Goal: Task Accomplishment & Management: Manage account settings

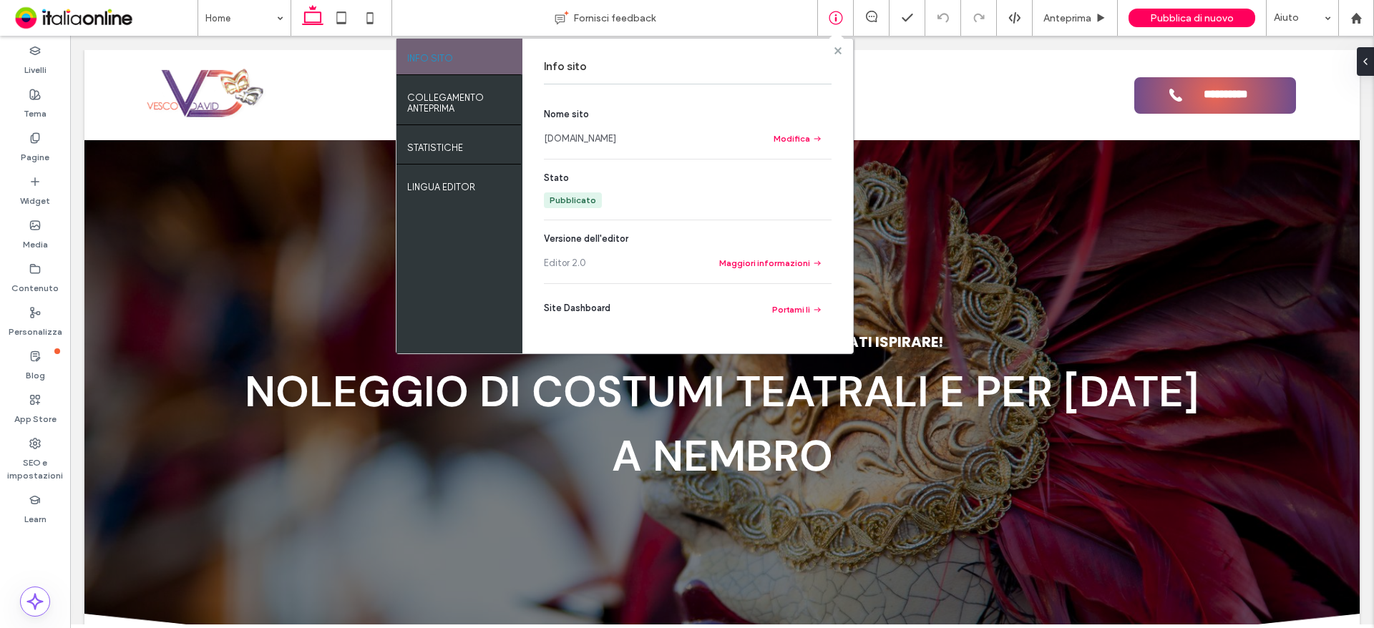
click at [837, 51] on use at bounding box center [837, 50] width 7 height 7
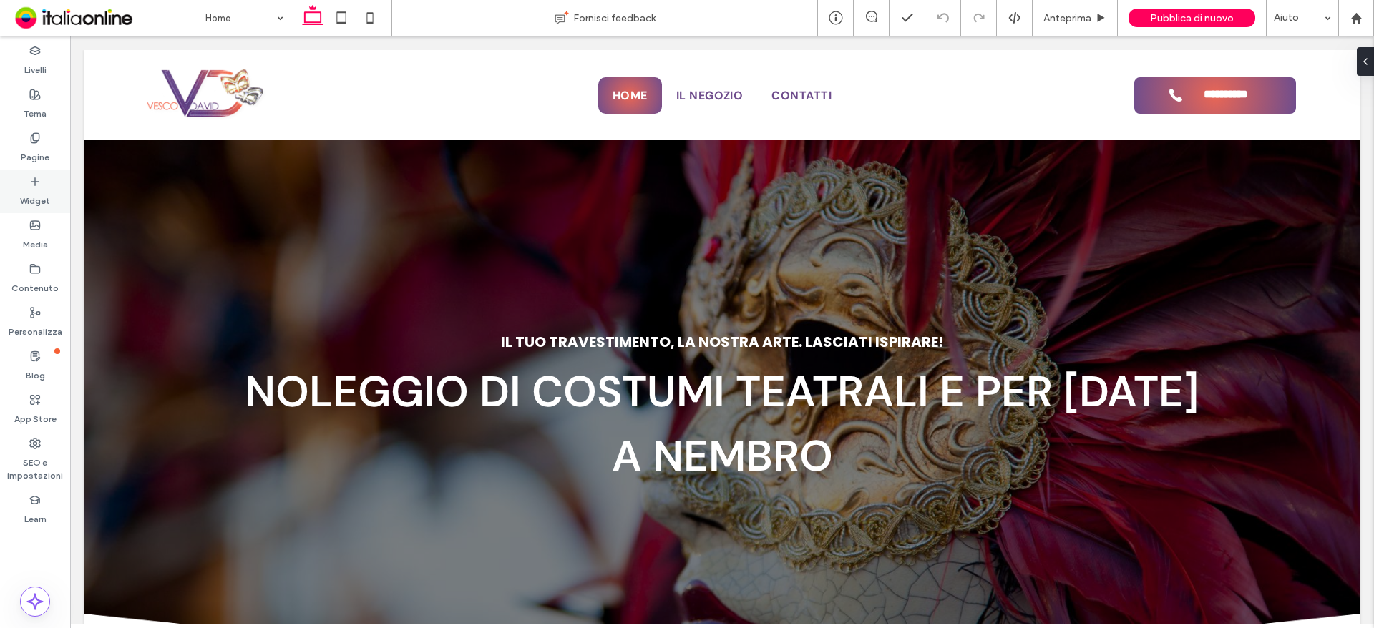
click at [34, 190] on label "Widget" at bounding box center [35, 198] width 30 height 20
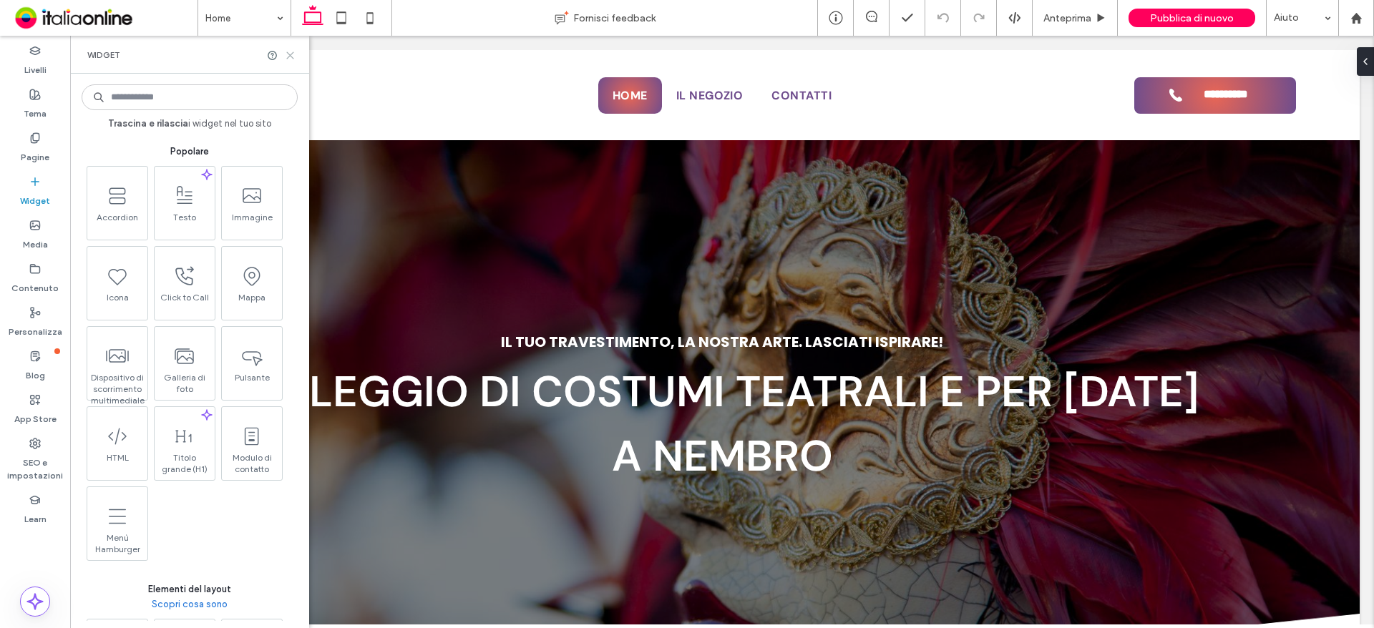
click at [34, 154] on label "Pagine" at bounding box center [35, 154] width 29 height 20
click at [34, 153] on label "Pagine" at bounding box center [35, 154] width 29 height 20
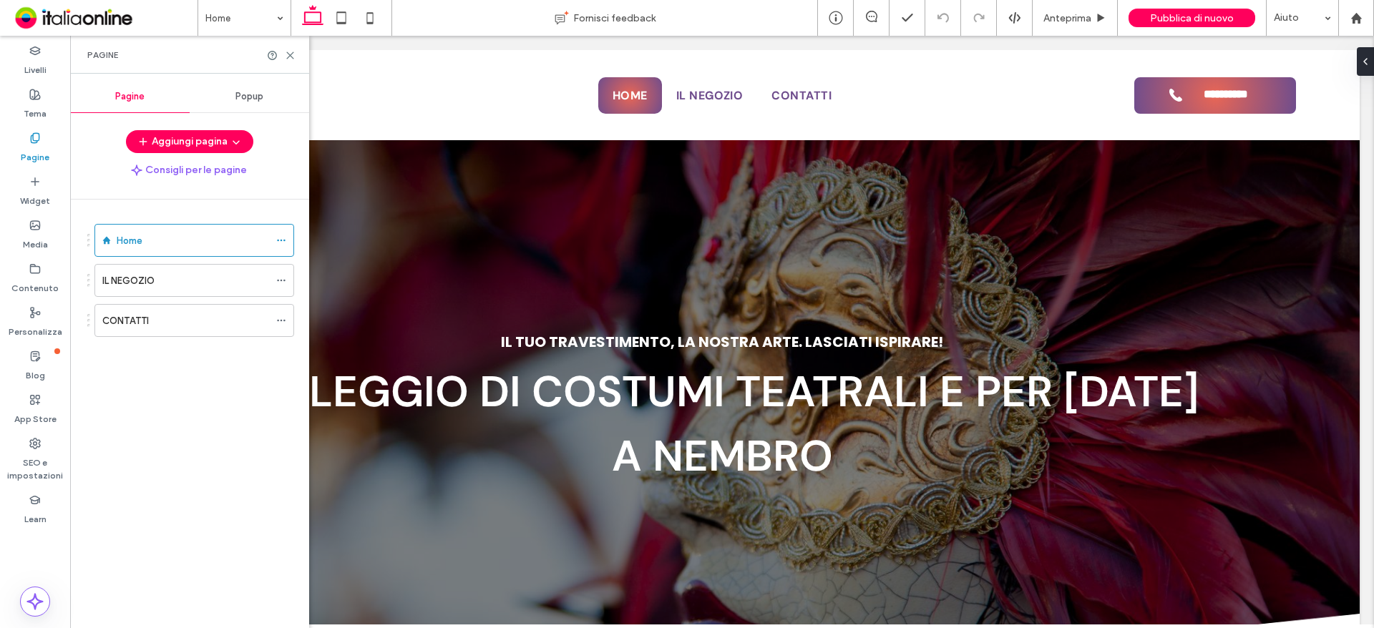
click at [250, 102] on div "Popup" at bounding box center [250, 96] width 120 height 31
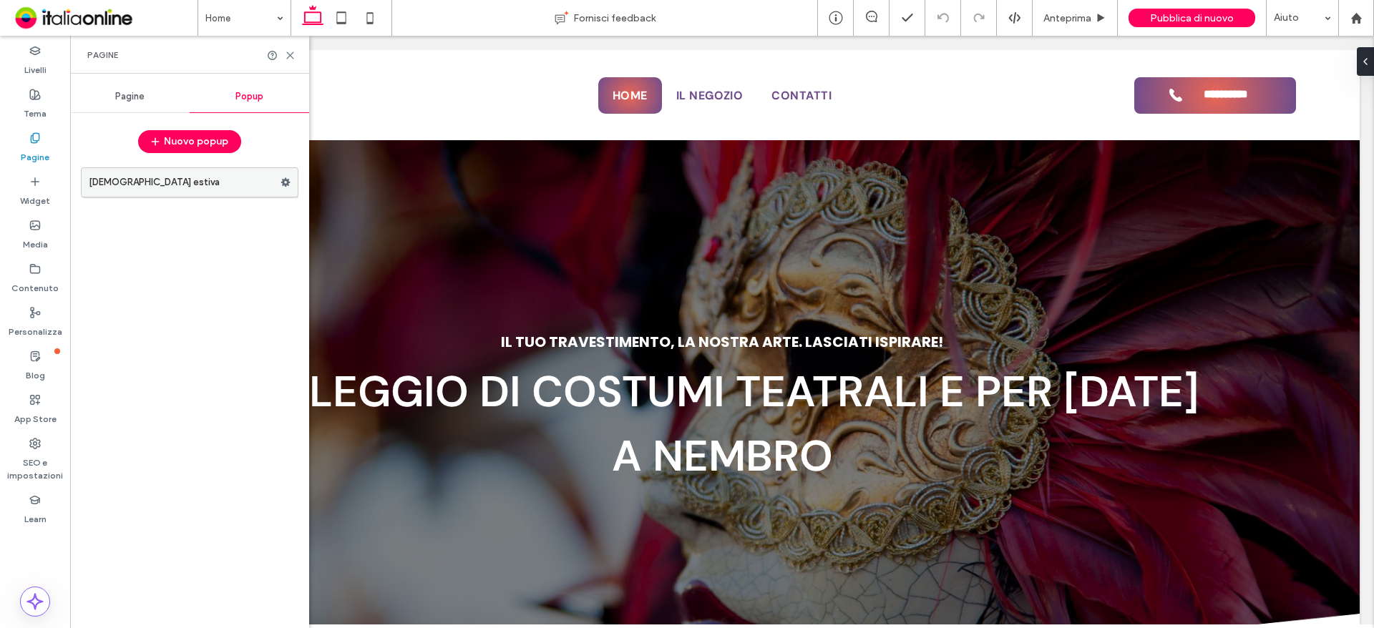
click at [285, 180] on use at bounding box center [285, 182] width 9 height 9
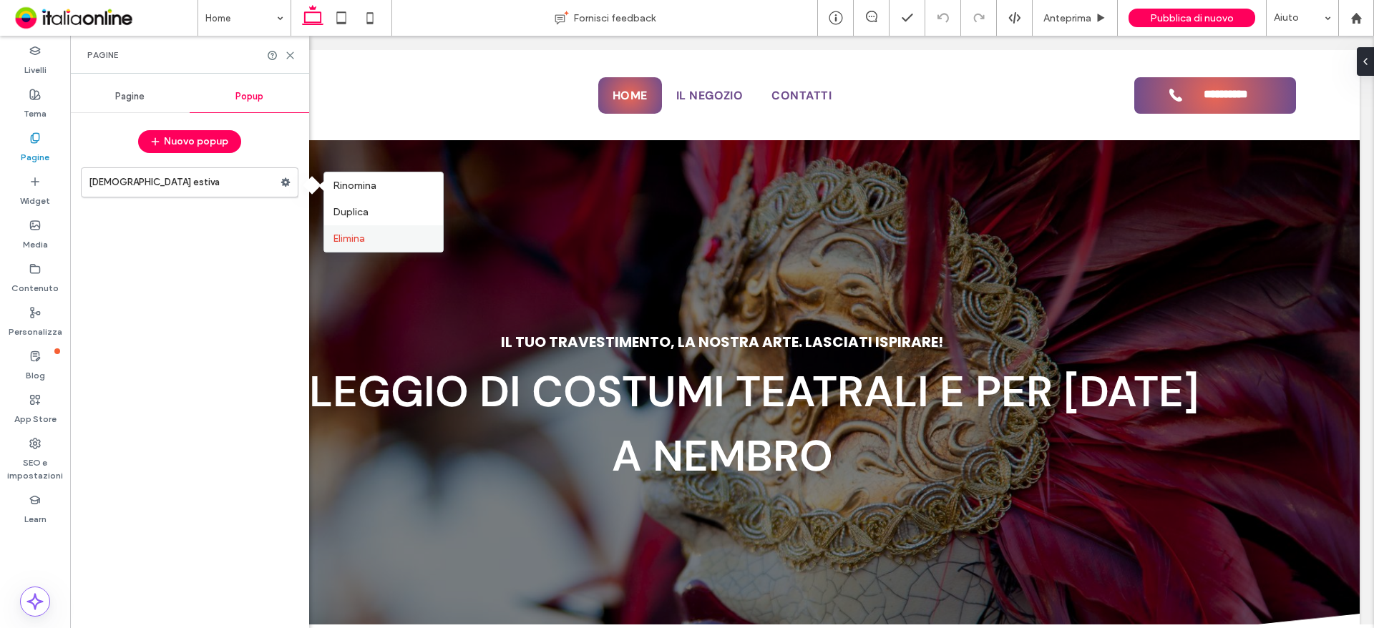
click at [336, 236] on span "Elimina" at bounding box center [349, 239] width 32 height 12
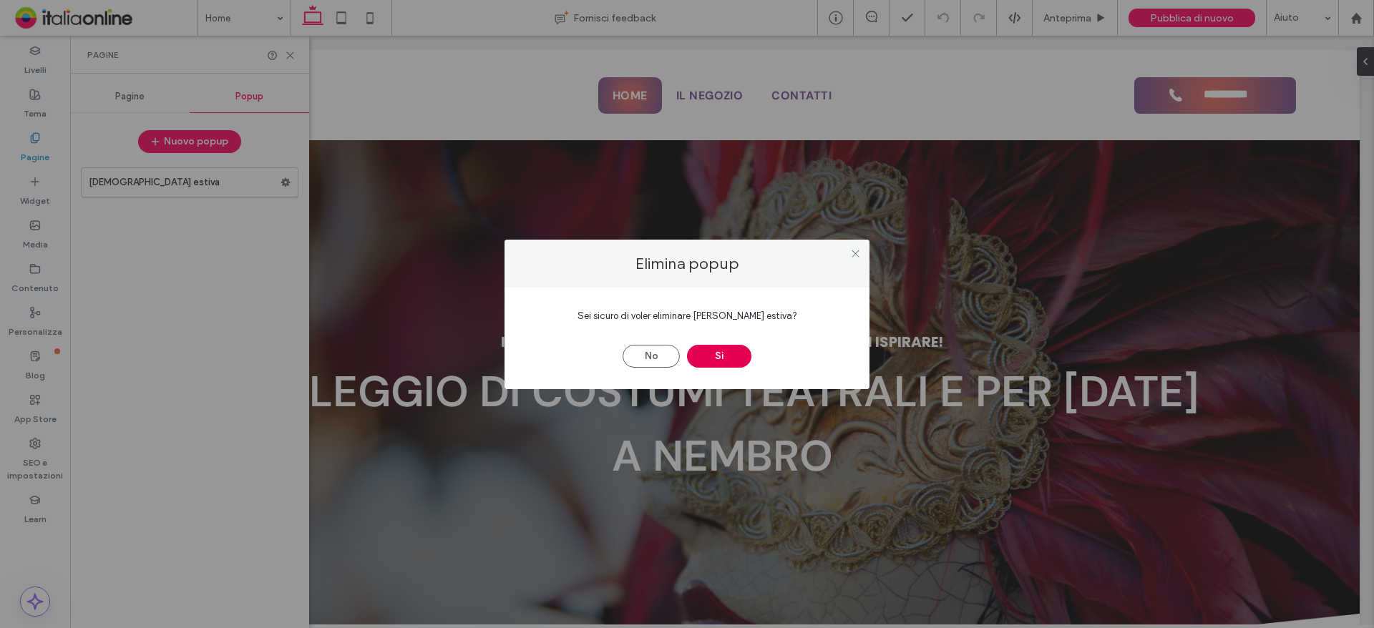
click at [710, 363] on button "Sì" at bounding box center [719, 356] width 64 height 23
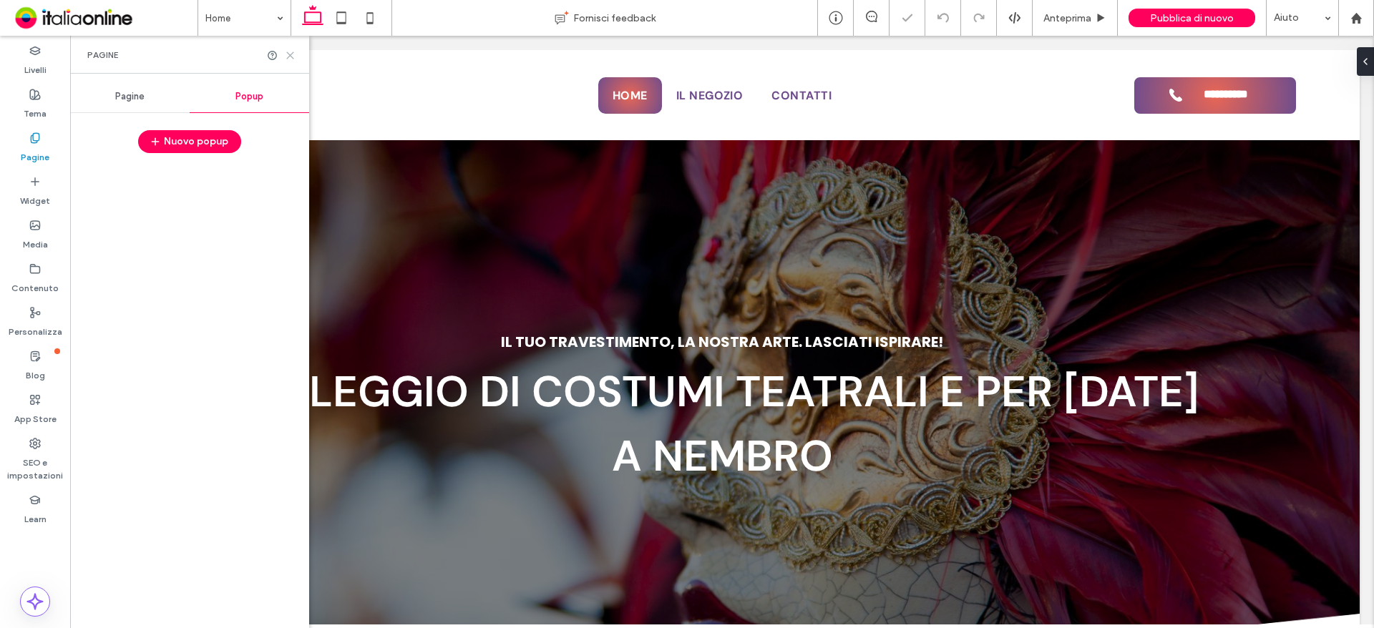
click at [290, 54] on icon at bounding box center [290, 55] width 11 height 11
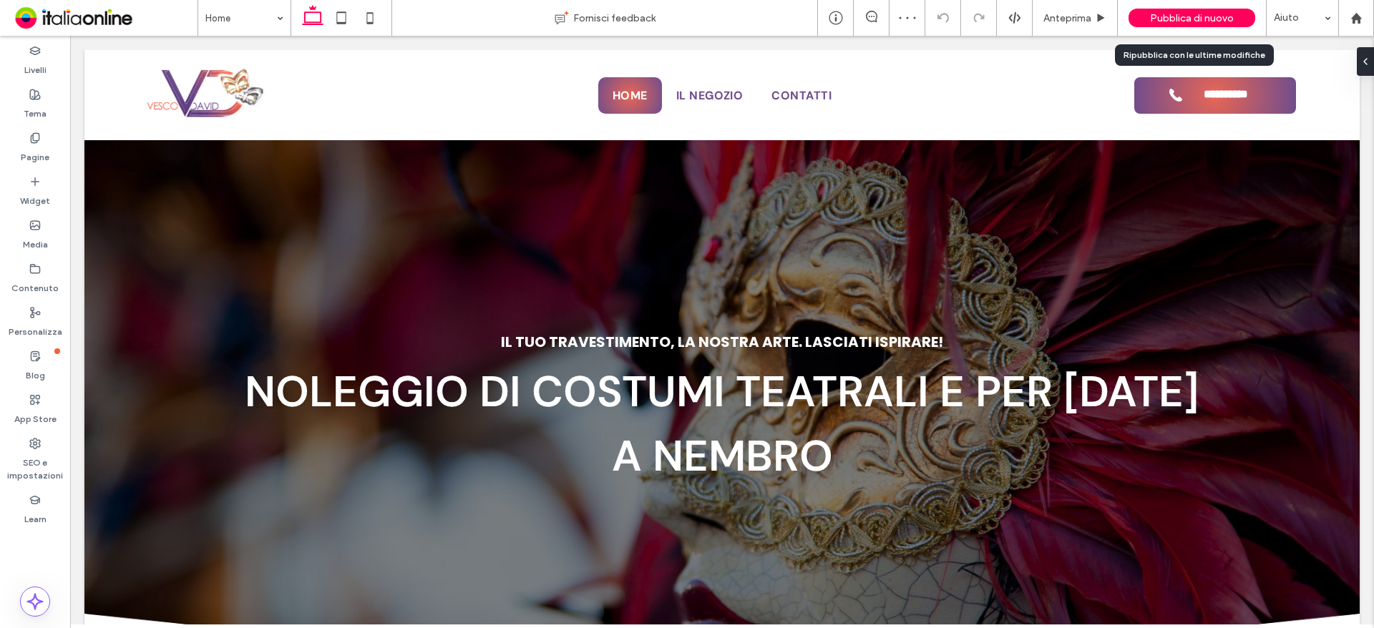
click at [1143, 21] on div "Pubblica di nuovo" at bounding box center [1192, 18] width 127 height 19
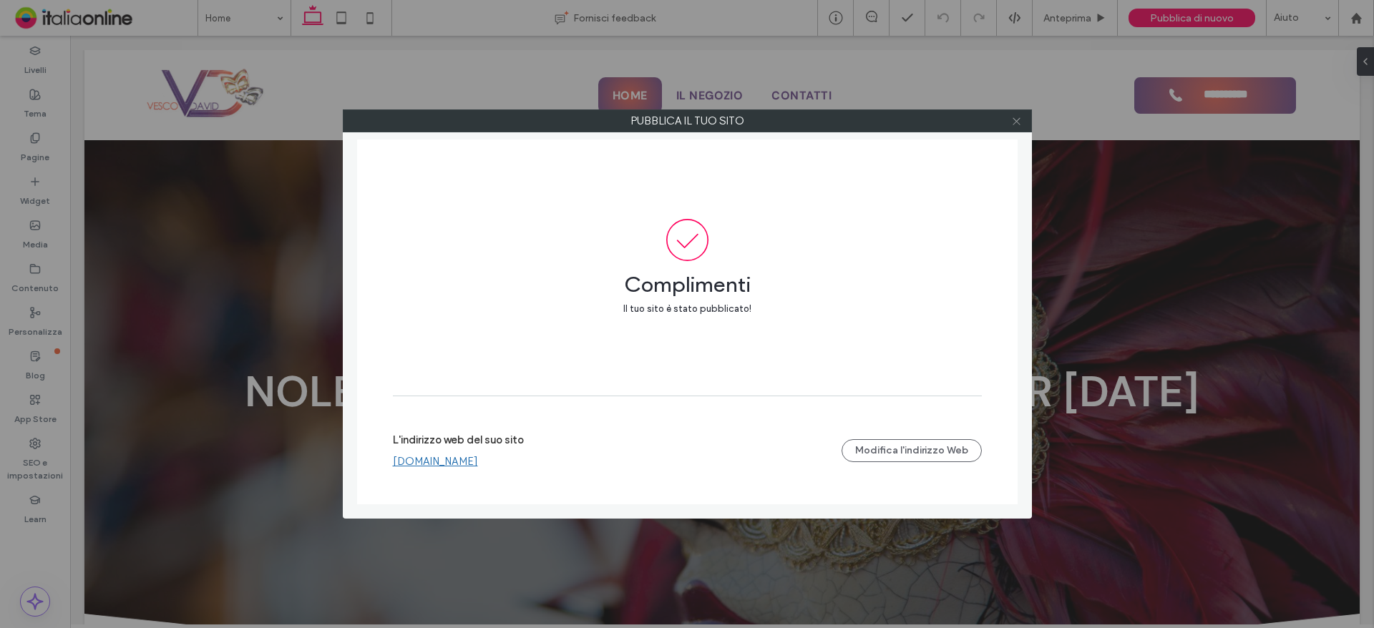
click at [1014, 120] on icon at bounding box center [1016, 121] width 11 height 11
